Goal: Task Accomplishment & Management: Complete application form

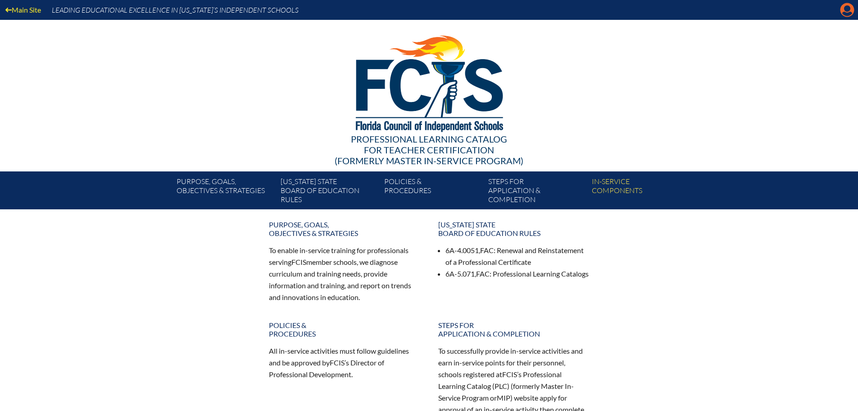
click at [849, 16] on icon at bounding box center [848, 10] width 14 height 14
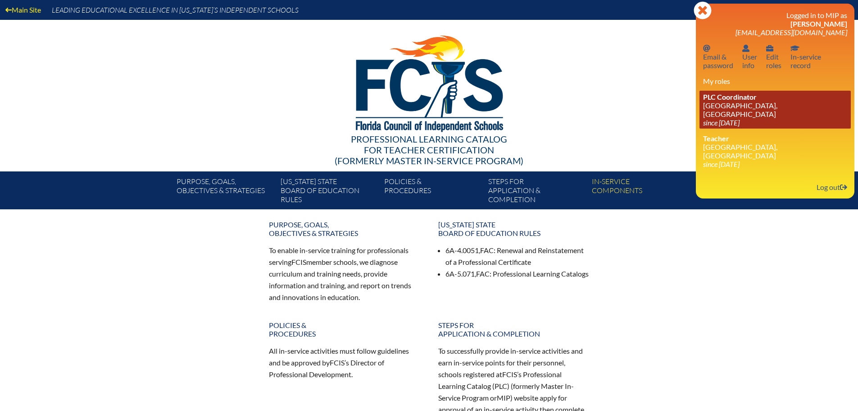
click at [749, 106] on link "PLC Coordinator St. Mark’s Episcopal School, Ft Lauderdale since 2022 Aug 1" at bounding box center [775, 110] width 151 height 38
click at [751, 104] on link "PLC Coordinator St. Mark’s Episcopal School, Ft Lauderdale since 2022 Aug 1" at bounding box center [775, 110] width 151 height 38
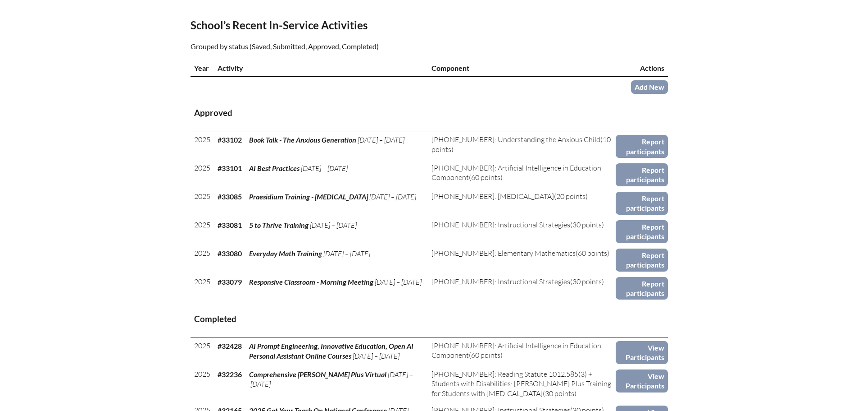
scroll to position [315, 0]
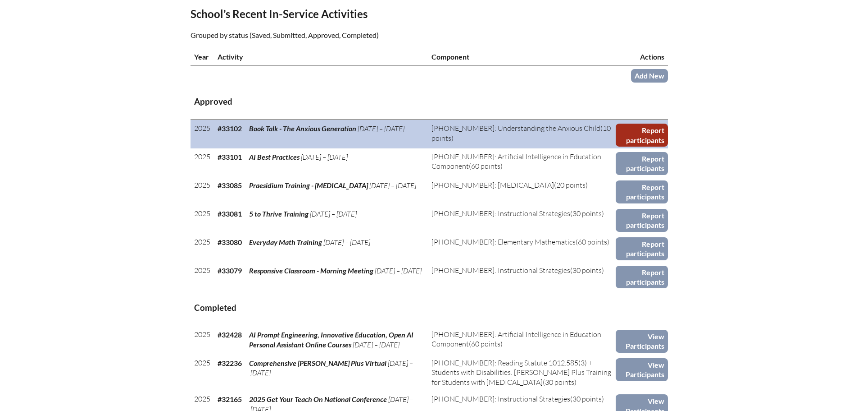
click at [637, 131] on link "Report participants" at bounding box center [642, 134] width 52 height 23
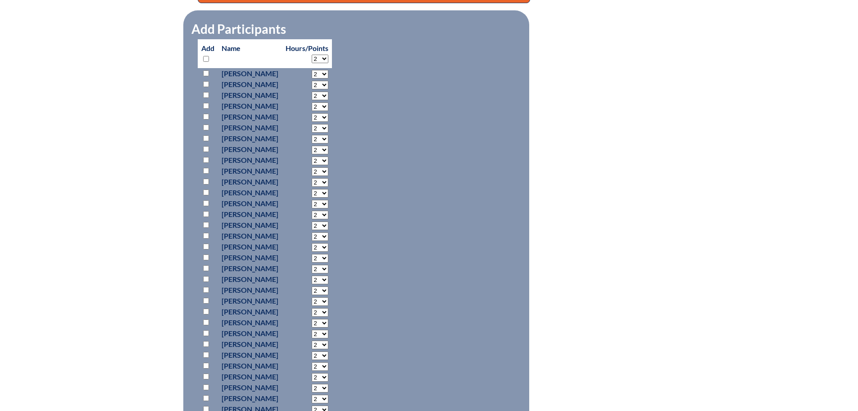
scroll to position [451, 0]
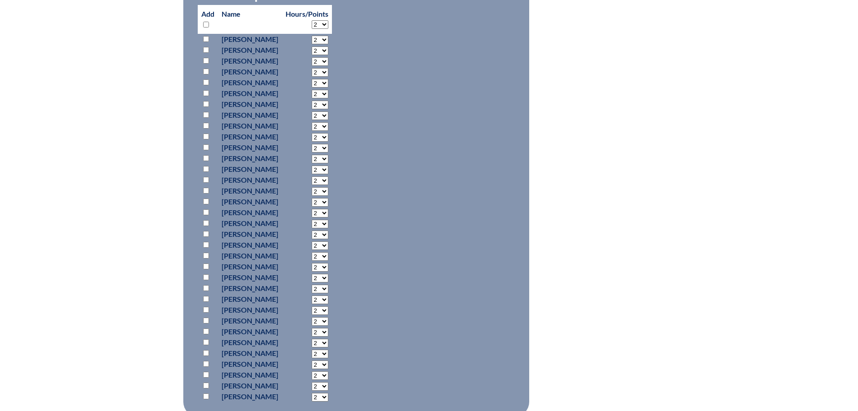
click at [205, 49] on input "checkbox" at bounding box center [206, 50] width 6 height 6
checkbox input "true"
click at [206, 68] on input "checkbox" at bounding box center [206, 71] width 6 height 6
checkbox input "true"
click at [206, 134] on input "checkbox" at bounding box center [206, 136] width 6 height 6
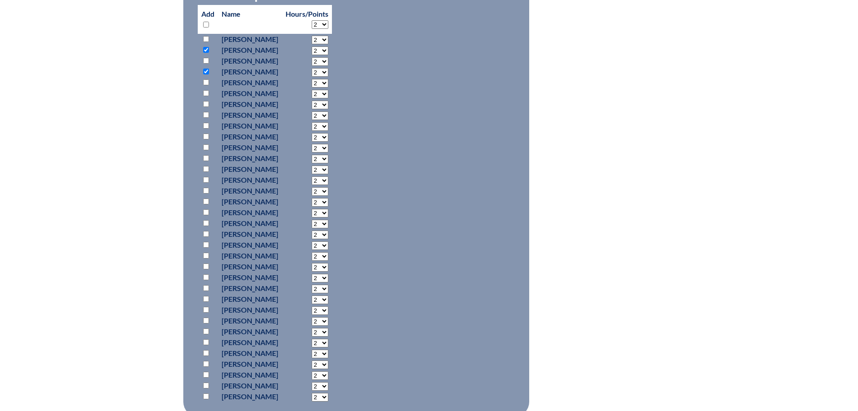
checkbox input "true"
click at [205, 145] on input "checkbox" at bounding box center [206, 147] width 6 height 6
checkbox input "true"
click at [205, 177] on input "checkbox" at bounding box center [206, 180] width 6 height 6
checkbox input "true"
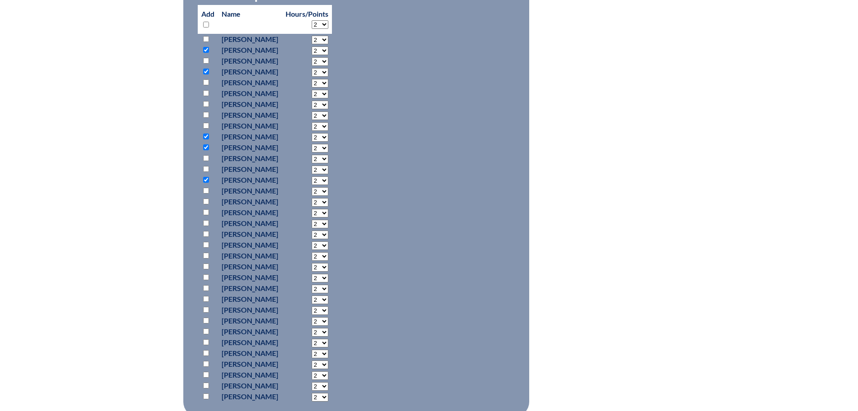
click at [205, 189] on input "checkbox" at bounding box center [206, 190] width 6 height 6
checkbox input "true"
click at [204, 319] on input "checkbox" at bounding box center [206, 320] width 6 height 6
checkbox input "true"
click at [205, 352] on input "checkbox" at bounding box center [206, 353] width 6 height 6
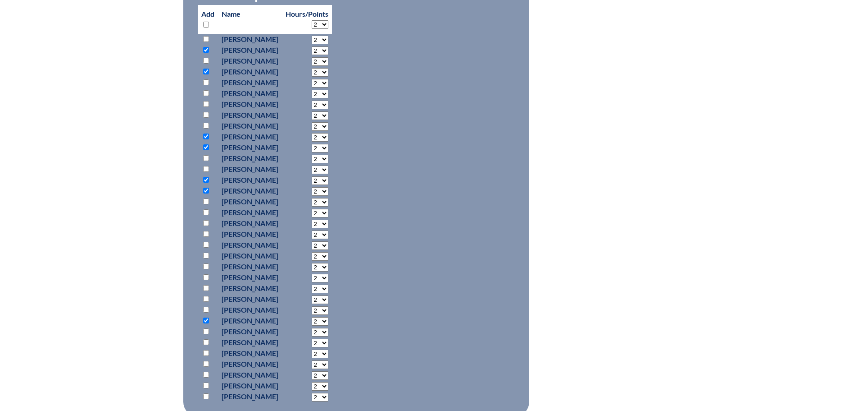
checkbox input "true"
click at [203, 362] on input "checkbox" at bounding box center [206, 363] width 6 height 6
checkbox input "true"
click at [206, 373] on input "checkbox" at bounding box center [206, 374] width 6 height 6
checkbox input "true"
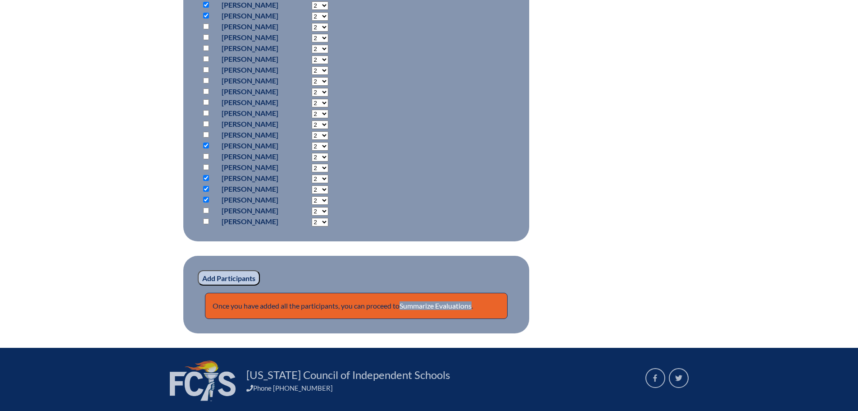
scroll to position [676, 0]
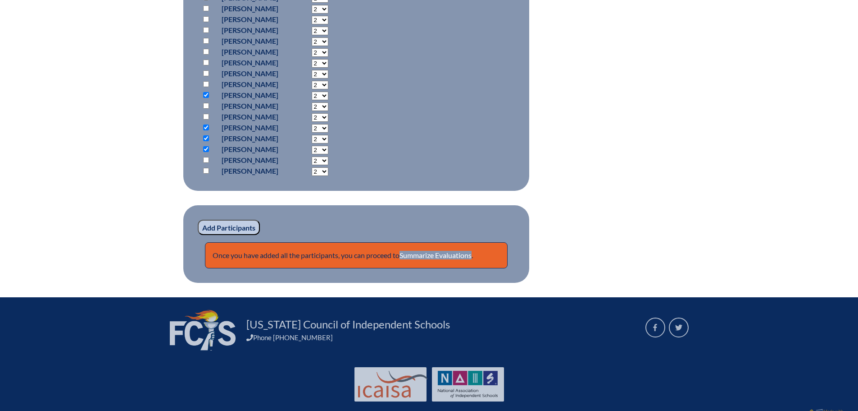
click at [245, 224] on input "Add Participants" at bounding box center [229, 226] width 62 height 15
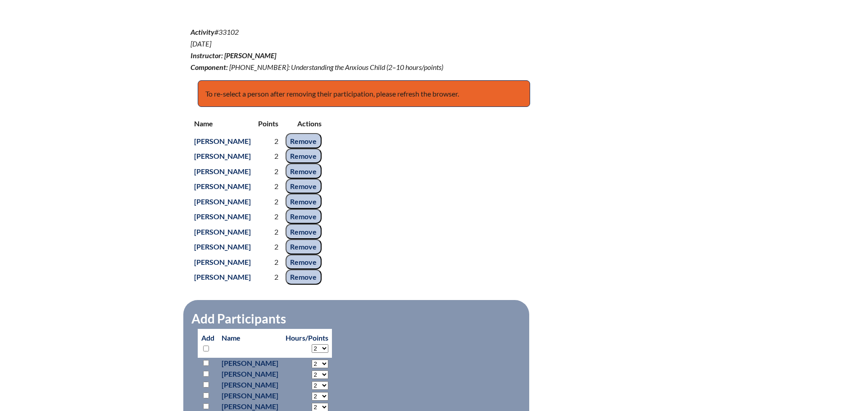
scroll to position [143, 0]
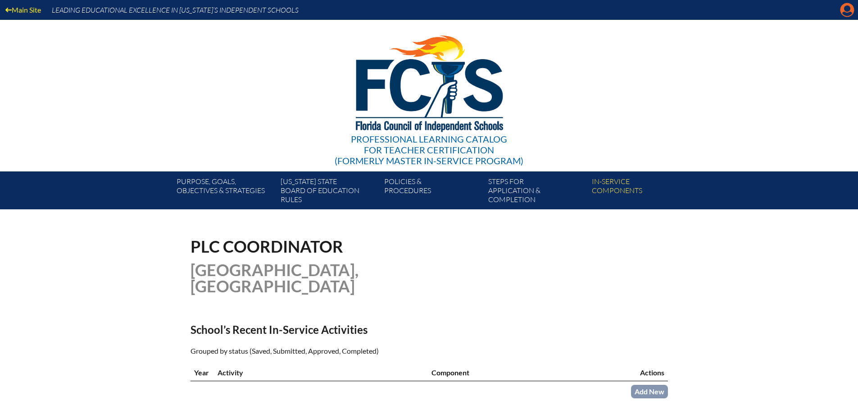
click at [854, 16] on icon "Manage account" at bounding box center [847, 10] width 14 height 14
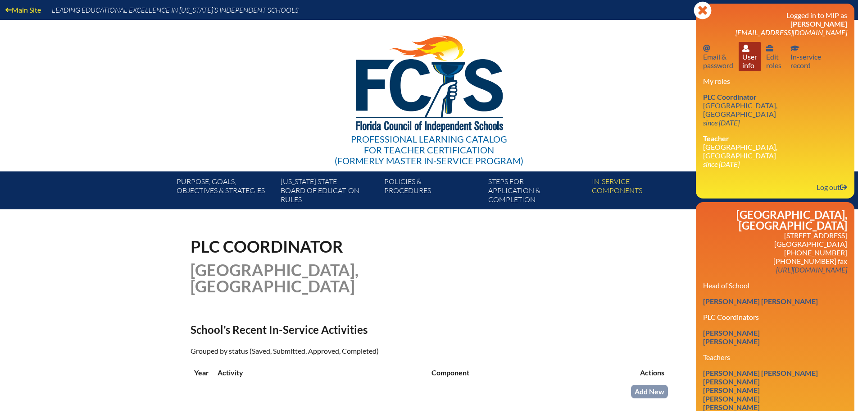
click at [744, 63] on link "User info User info" at bounding box center [750, 56] width 22 height 29
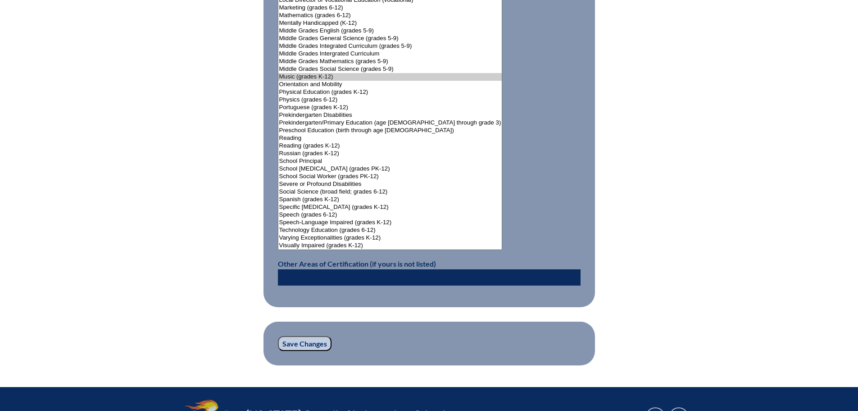
scroll to position [1176, 0]
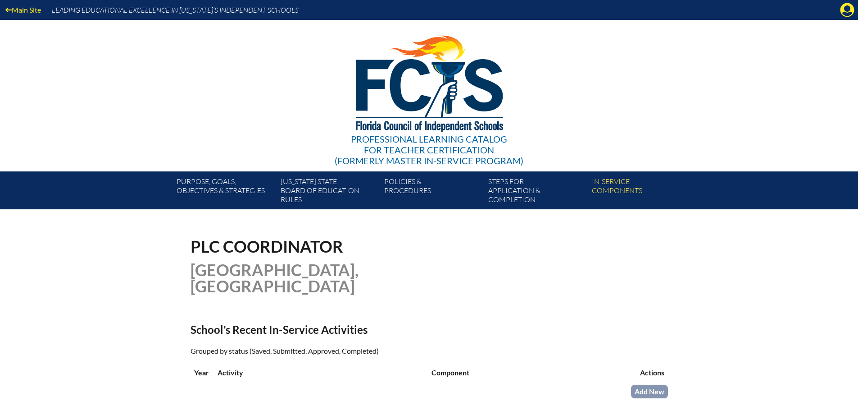
click at [848, 2] on div "Main Site Leading Educational Excellence in Florida’s Independent Schools" at bounding box center [429, 10] width 858 height 20
click at [847, 4] on icon at bounding box center [848, 10] width 14 height 14
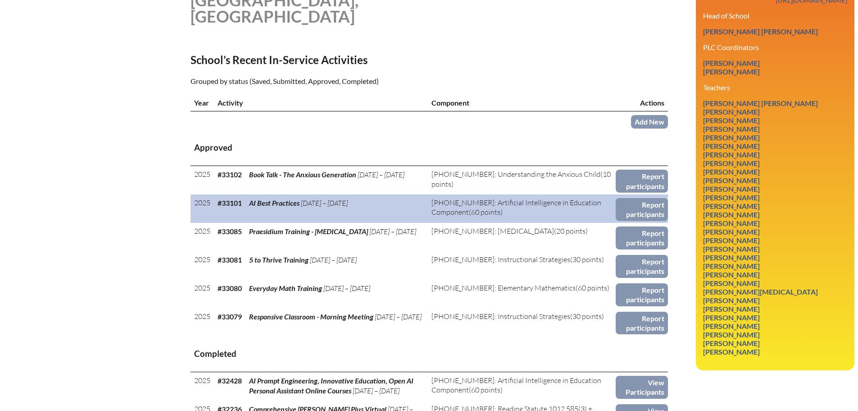
scroll to position [270, 0]
